Goal: Check status: Check status

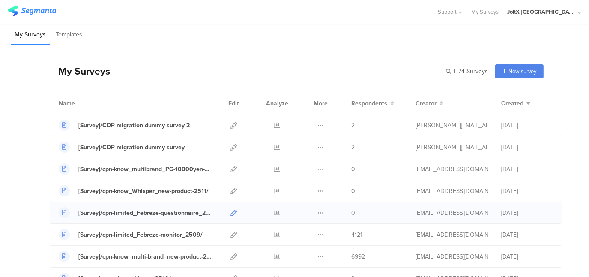
click at [231, 210] on icon at bounding box center [234, 213] width 6 height 6
click at [231, 212] on icon at bounding box center [234, 213] width 6 height 6
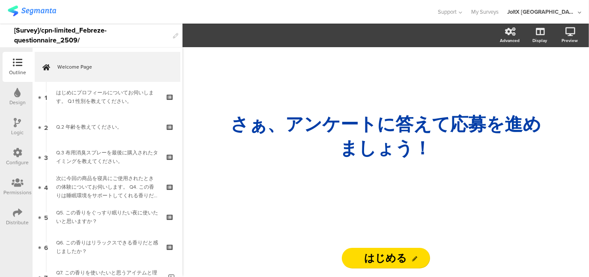
click at [15, 211] on icon at bounding box center [17, 212] width 9 height 9
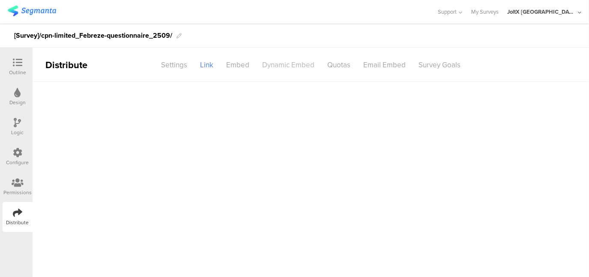
click at [285, 63] on div "Dynamic Embed" at bounding box center [288, 64] width 65 height 15
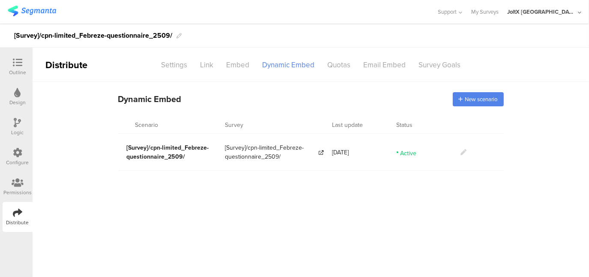
click at [560, 98] on section "Dynamic Embed Code Dynamic Embed New scenario" at bounding box center [311, 99] width 557 height 34
click at [464, 152] on icon at bounding box center [464, 152] width 6 height 6
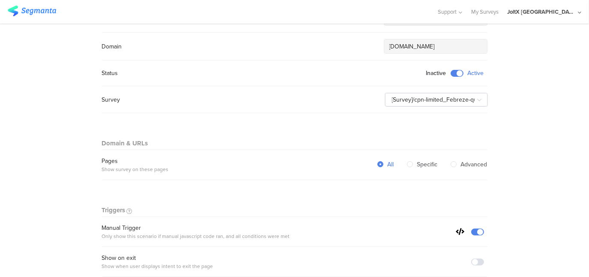
scroll to position [171, 0]
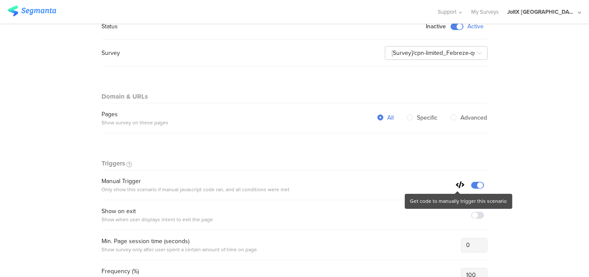
click at [458, 182] on icon at bounding box center [460, 184] width 9 height 7
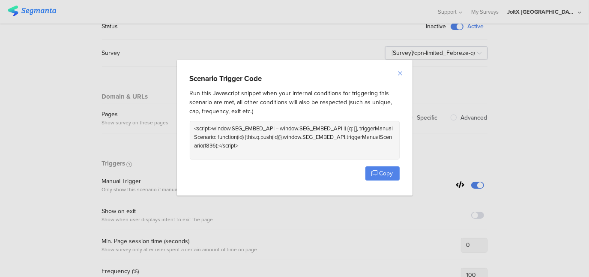
click at [401, 75] on icon "Close" at bounding box center [400, 73] width 7 height 7
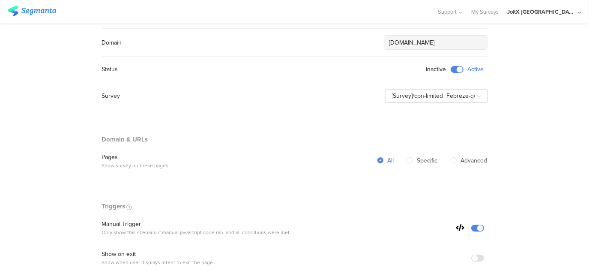
scroll to position [129, 0]
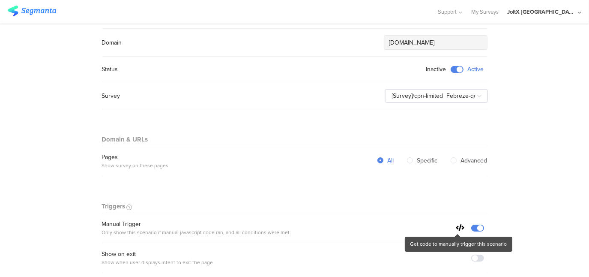
click at [456, 225] on icon at bounding box center [460, 227] width 9 height 7
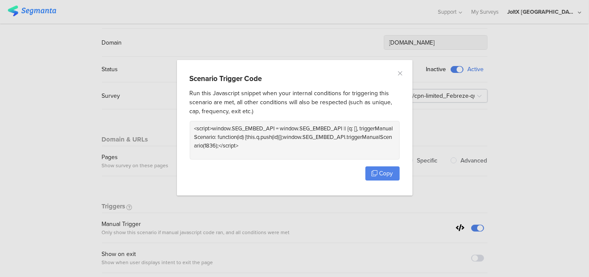
click at [539, 135] on div "Scenario Trigger Code Run this Javascript snippet when your internal conditions…" at bounding box center [294, 138] width 589 height 277
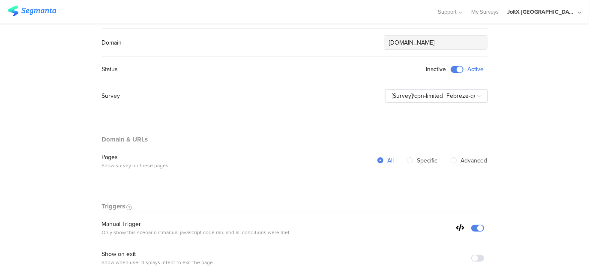
click at [456, 226] on icon at bounding box center [460, 227] width 9 height 7
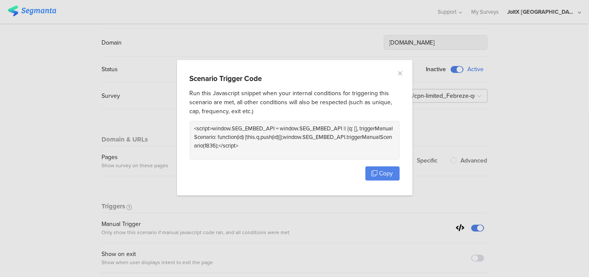
click at [544, 188] on div "Scenario Trigger Code Run this Javascript snippet when your internal conditions…" at bounding box center [294, 138] width 589 height 277
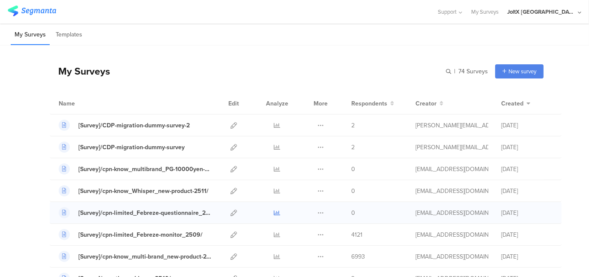
click at [274, 211] on icon at bounding box center [277, 213] width 6 height 6
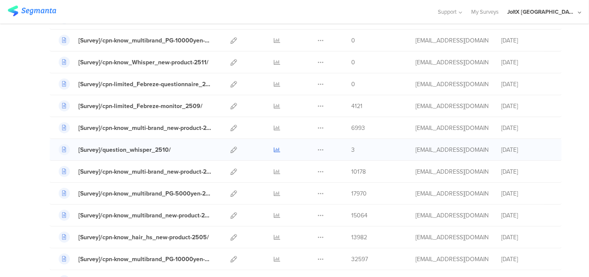
click at [274, 150] on icon at bounding box center [277, 150] width 6 height 6
